Goal: Task Accomplishment & Management: Manage account settings

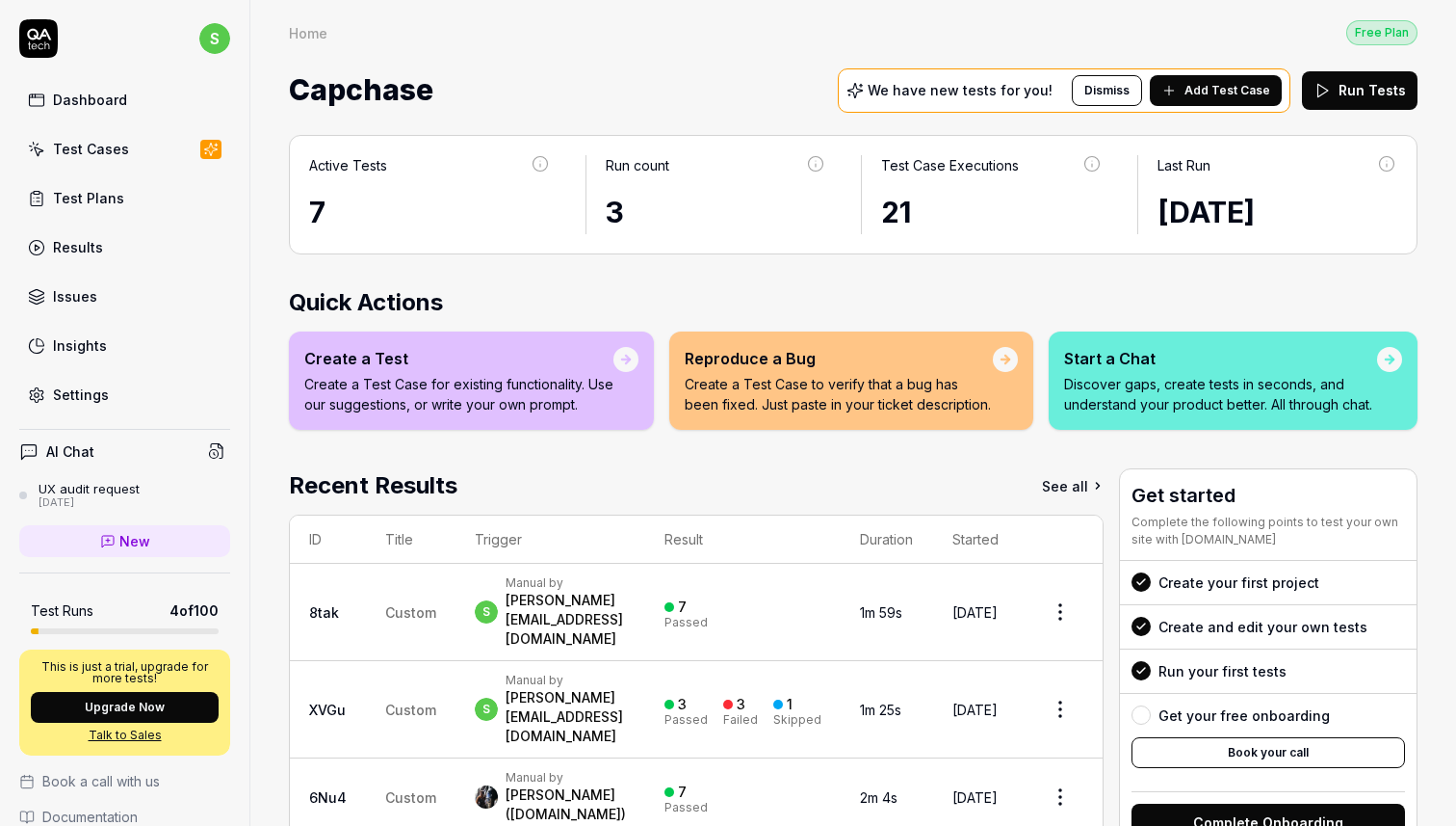
scroll to position [148, 0]
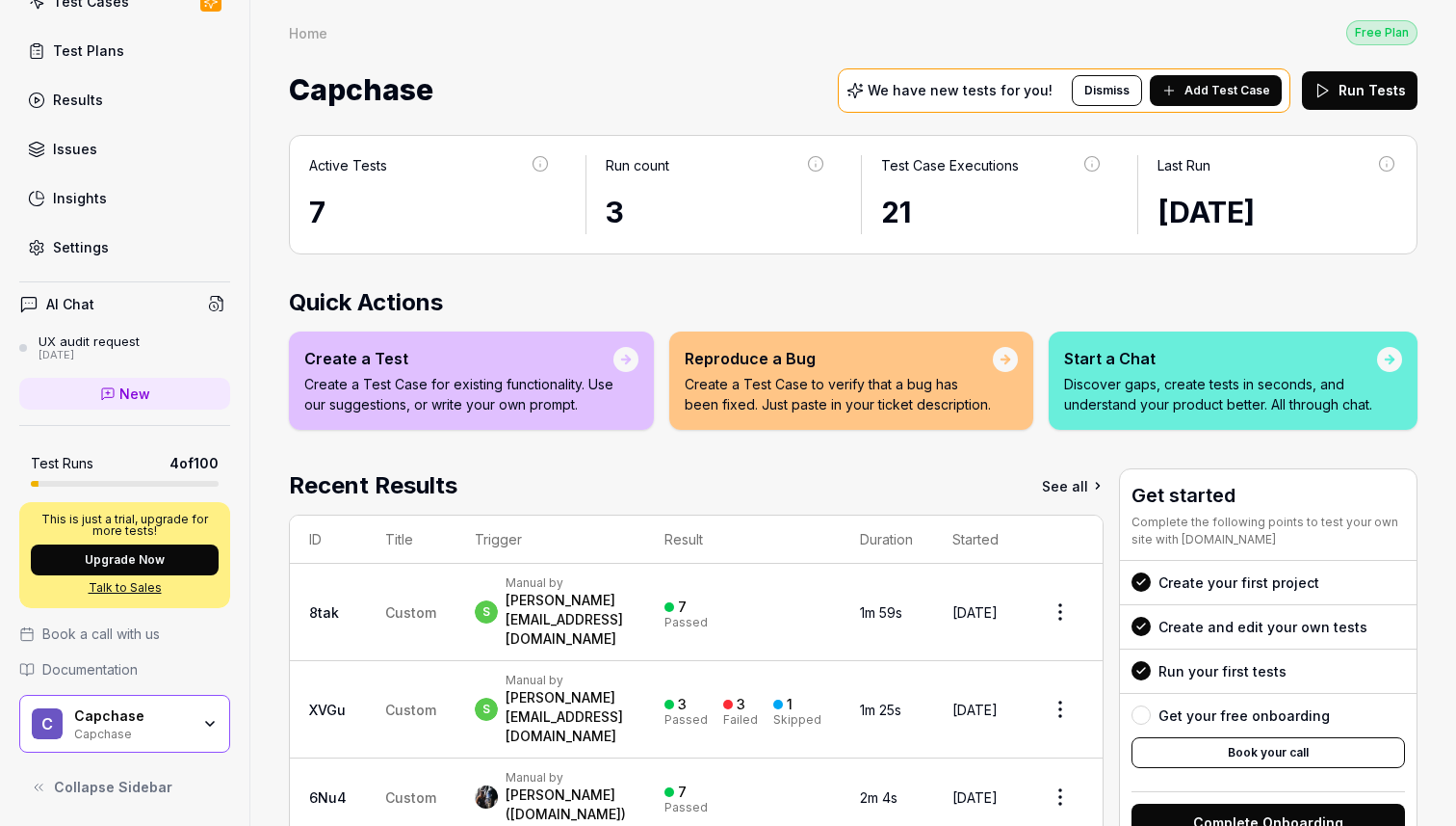
click at [209, 724] on icon "button" at bounding box center [210, 723] width 8 height 4
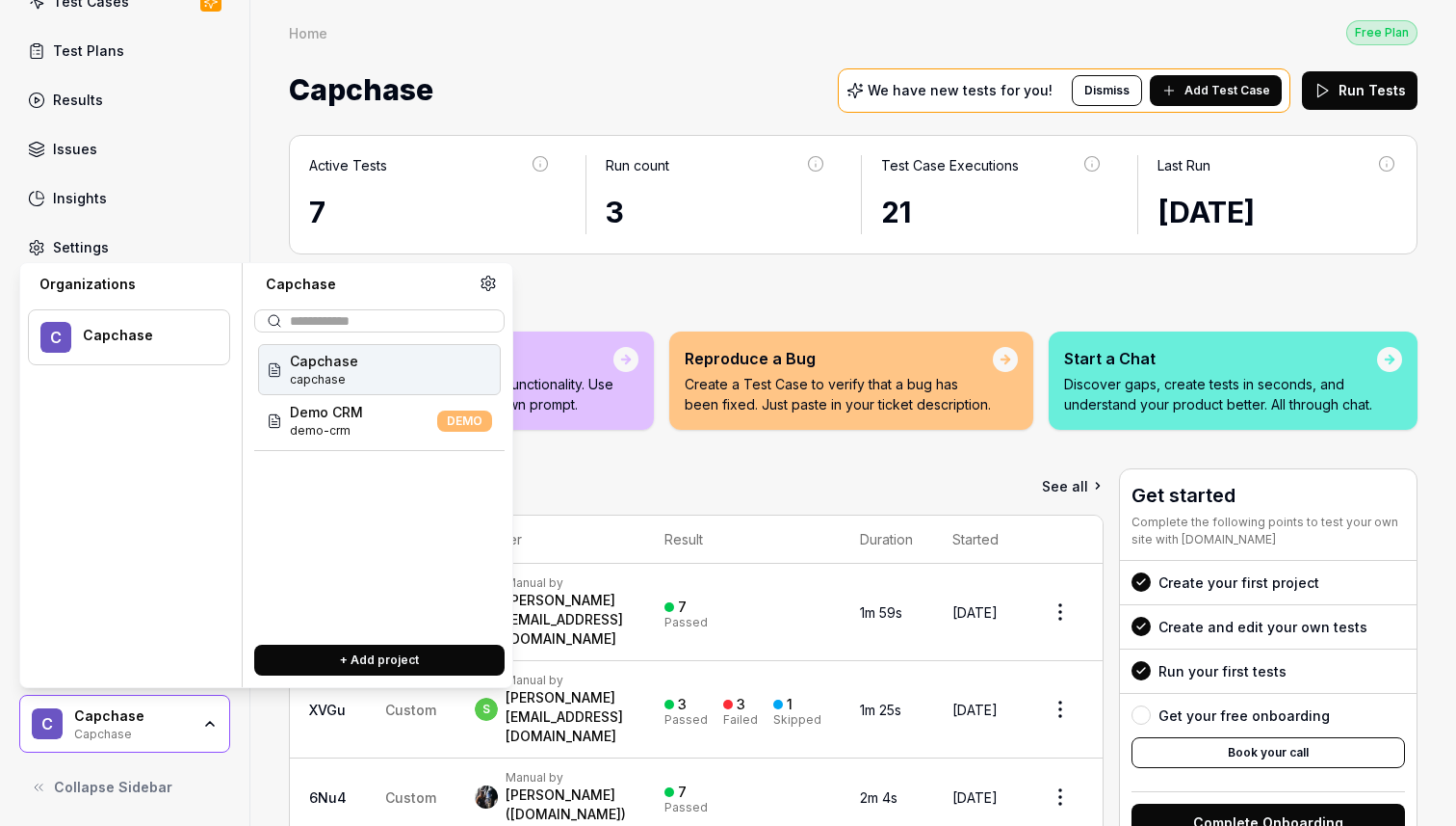
click at [494, 278] on icon at bounding box center [489, 283] width 14 height 15
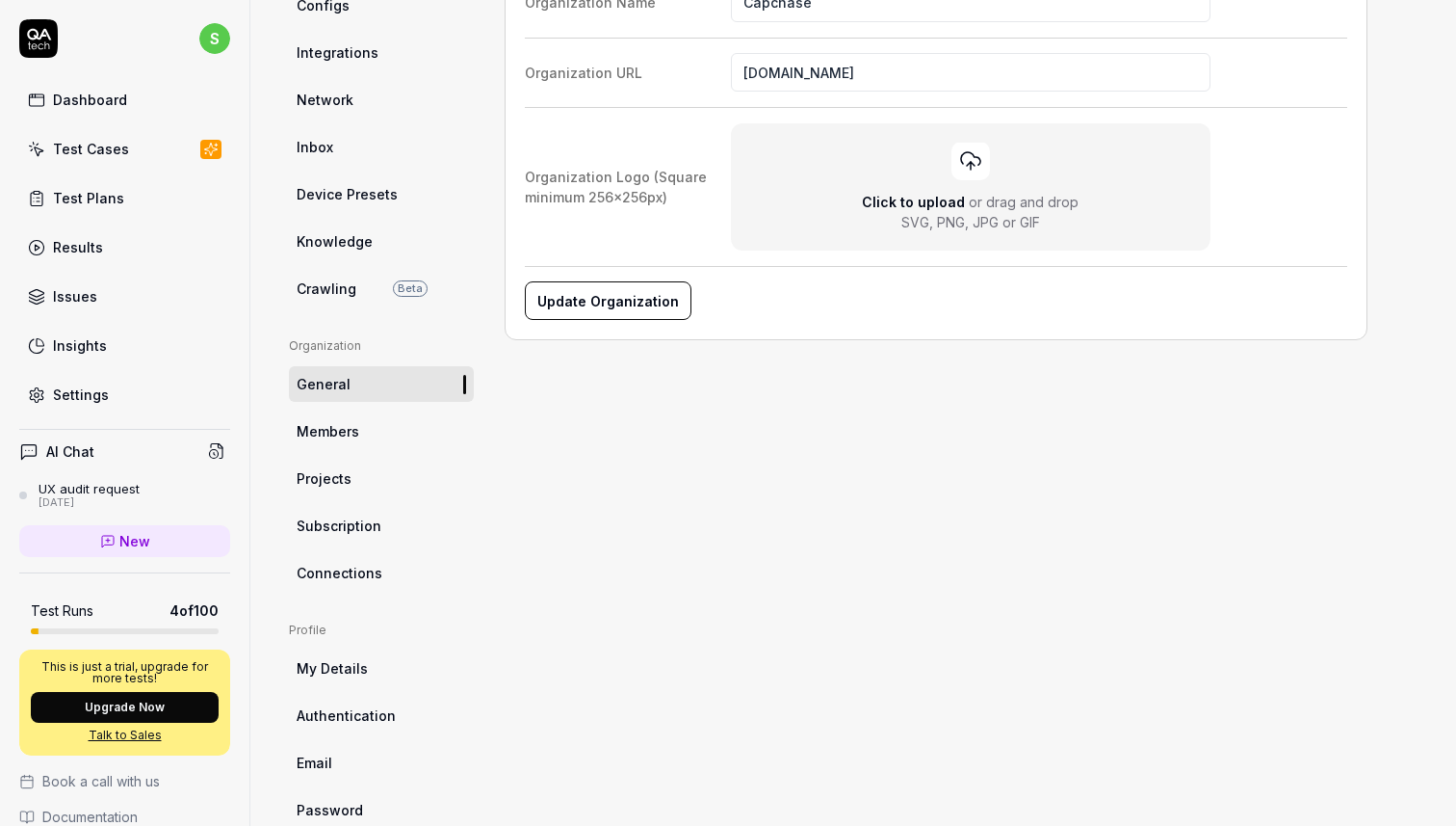
scroll to position [321, 0]
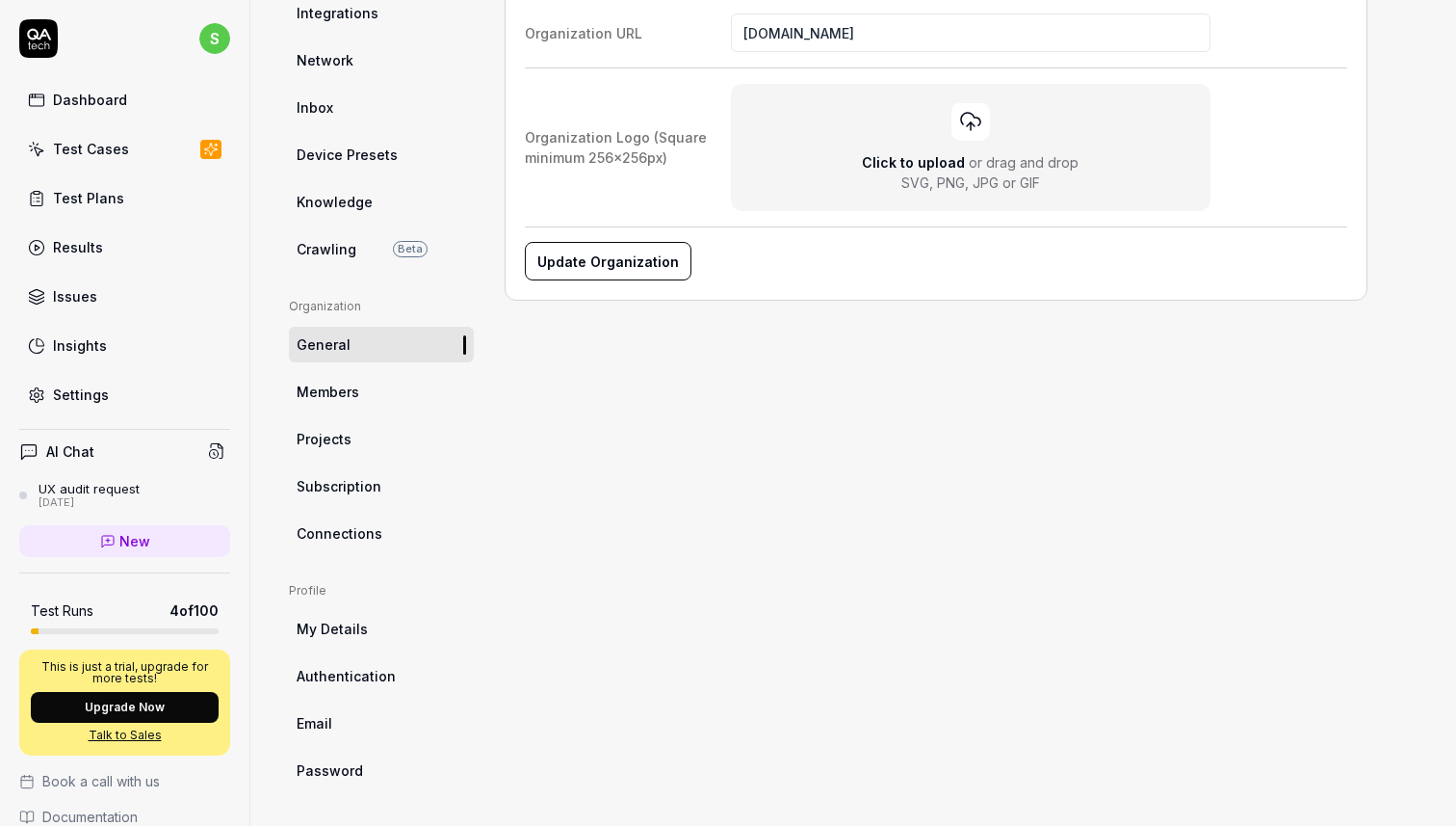
click at [343, 387] on span "Members" at bounding box center [327, 392] width 62 height 20
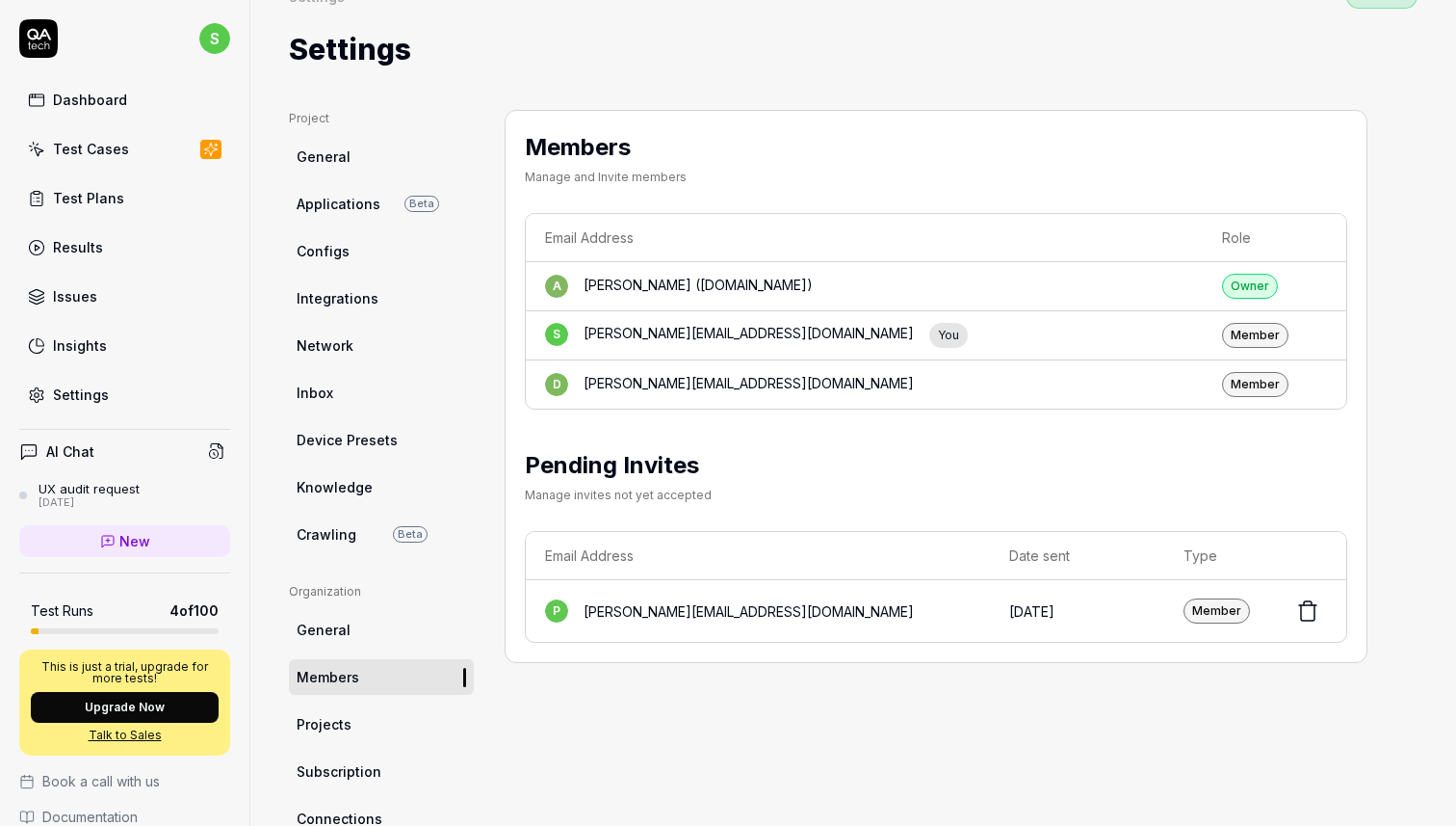
scroll to position [39, 0]
click at [1100, 360] on td "d [PERSON_NAME][EMAIL_ADDRESS][DOMAIN_NAME]" at bounding box center [864, 382] width 678 height 48
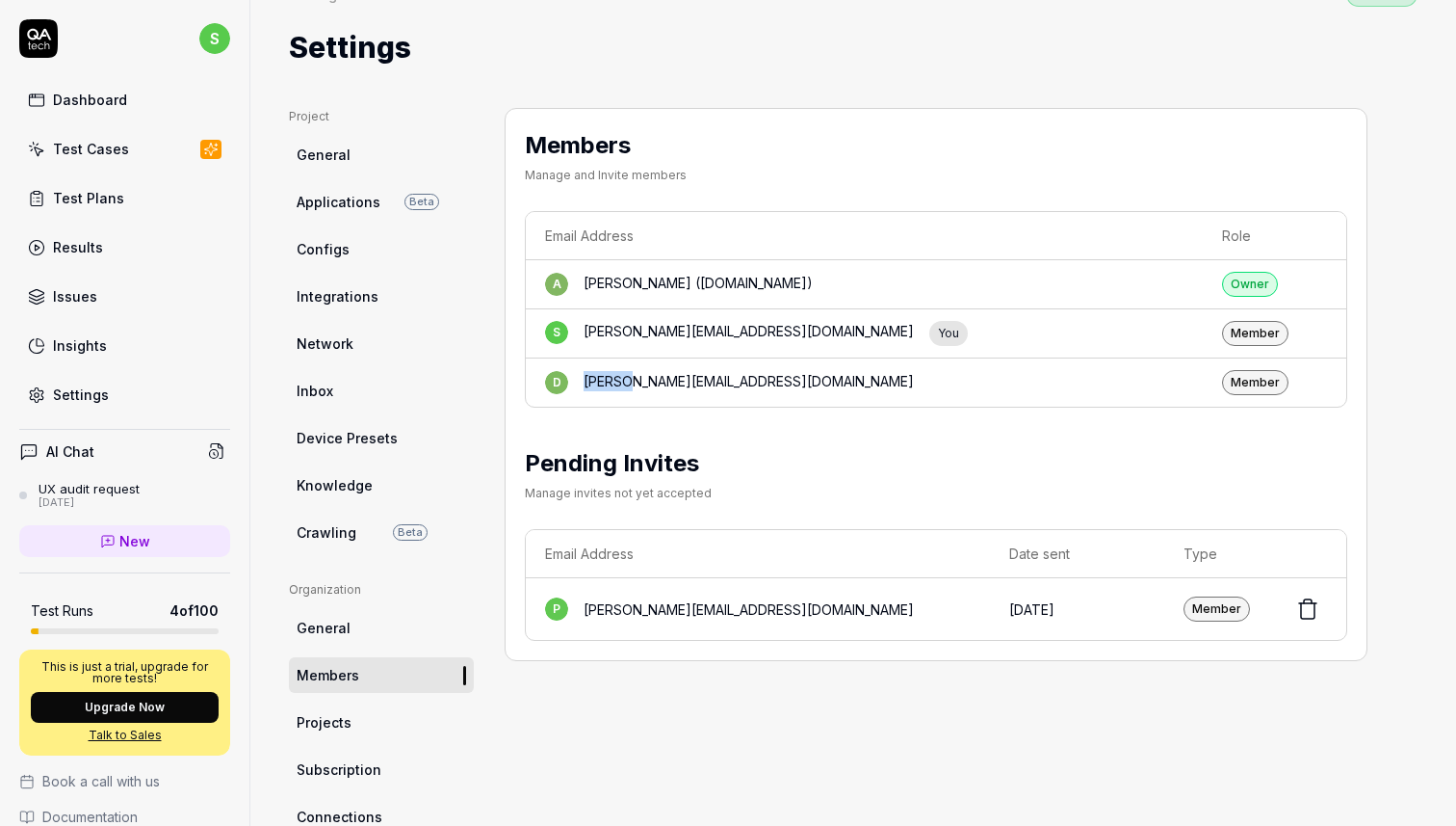
click at [1100, 360] on td "d [PERSON_NAME][EMAIL_ADDRESS][DOMAIN_NAME]" at bounding box center [864, 382] width 678 height 48
click at [1058, 403] on td "d [PERSON_NAME][EMAIL_ADDRESS][DOMAIN_NAME]" at bounding box center [864, 382] width 678 height 48
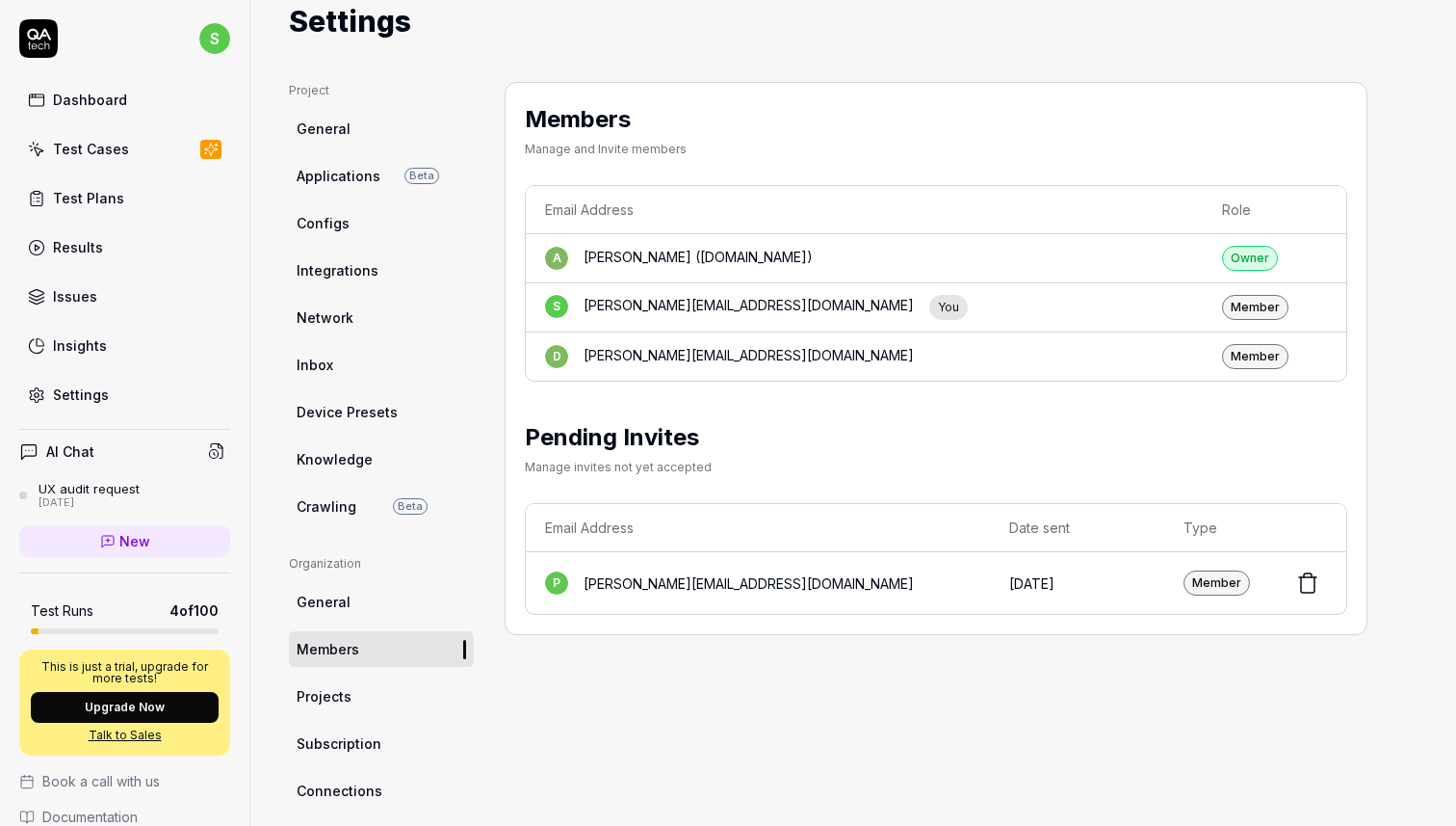
scroll to position [52, 0]
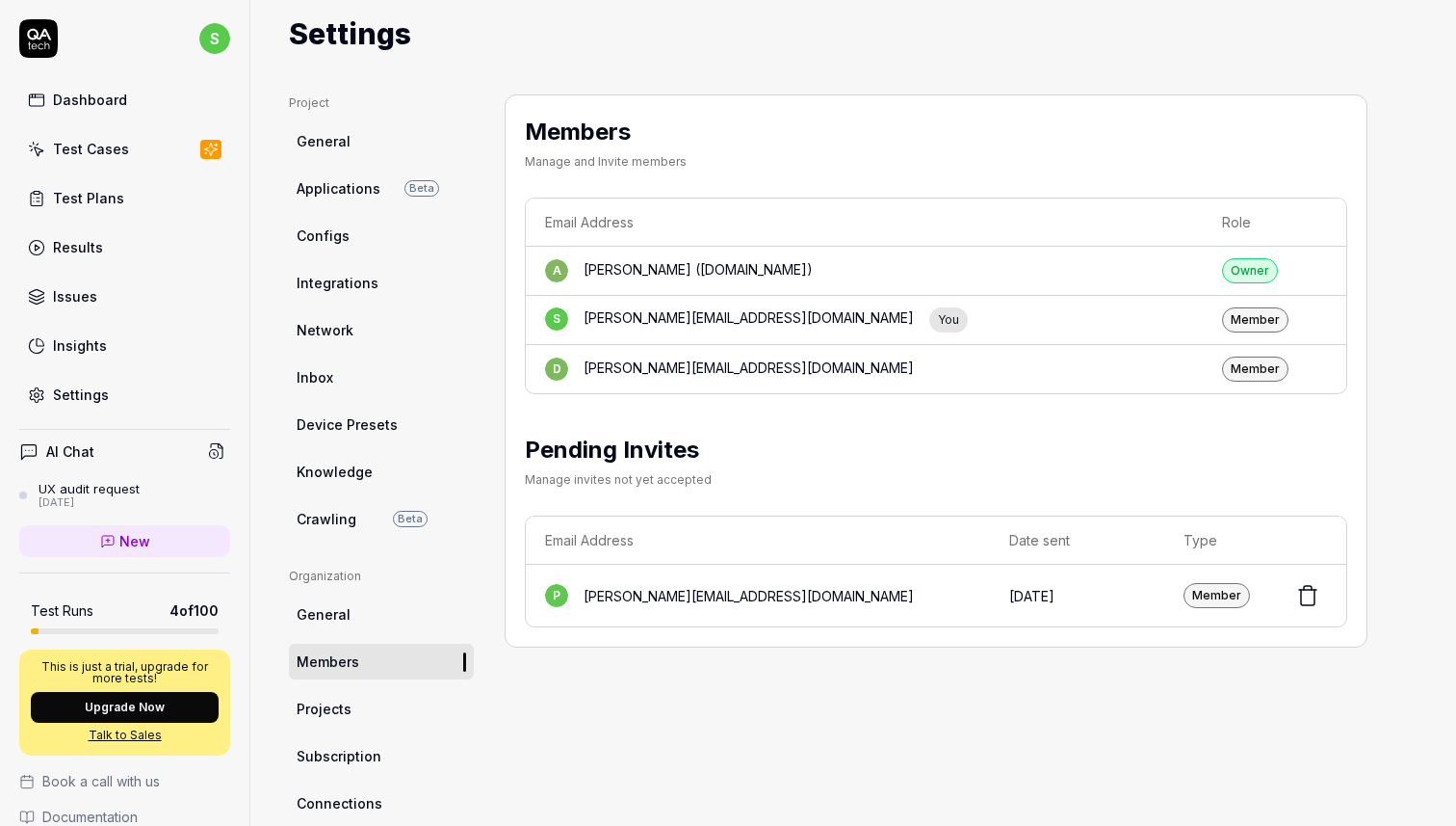
click at [106, 157] on div "Test Cases" at bounding box center [91, 148] width 76 height 20
